Goal: Task Accomplishment & Management: Use online tool/utility

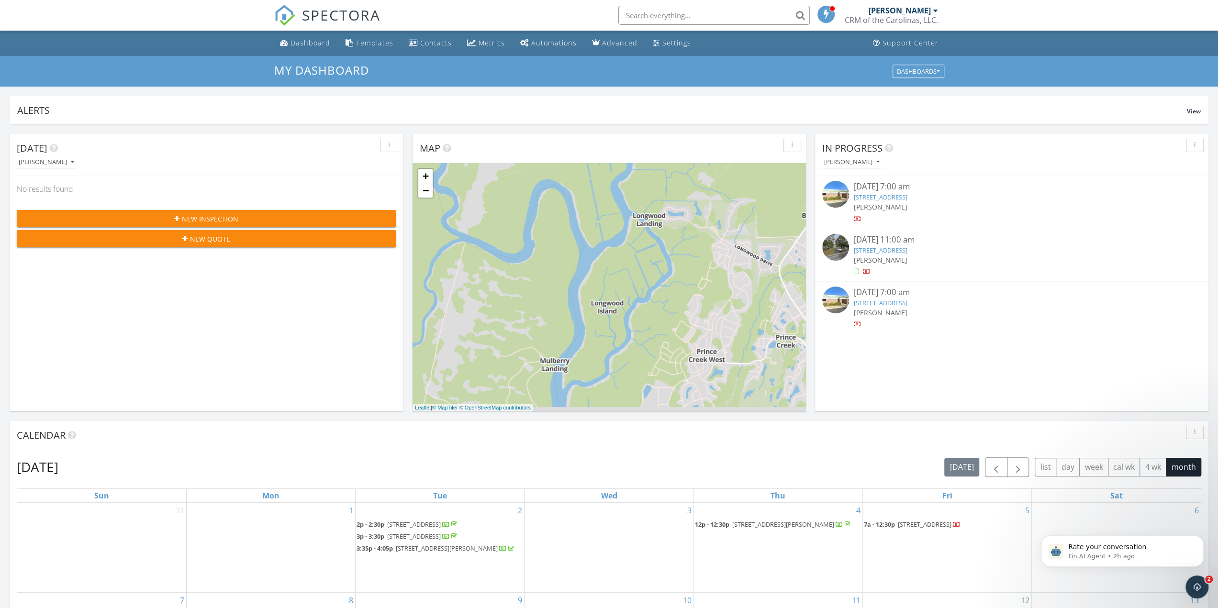
click at [885, 248] on link "2761 Jobee Dr, Charleston, SC 29414" at bounding box center [881, 250] width 54 height 9
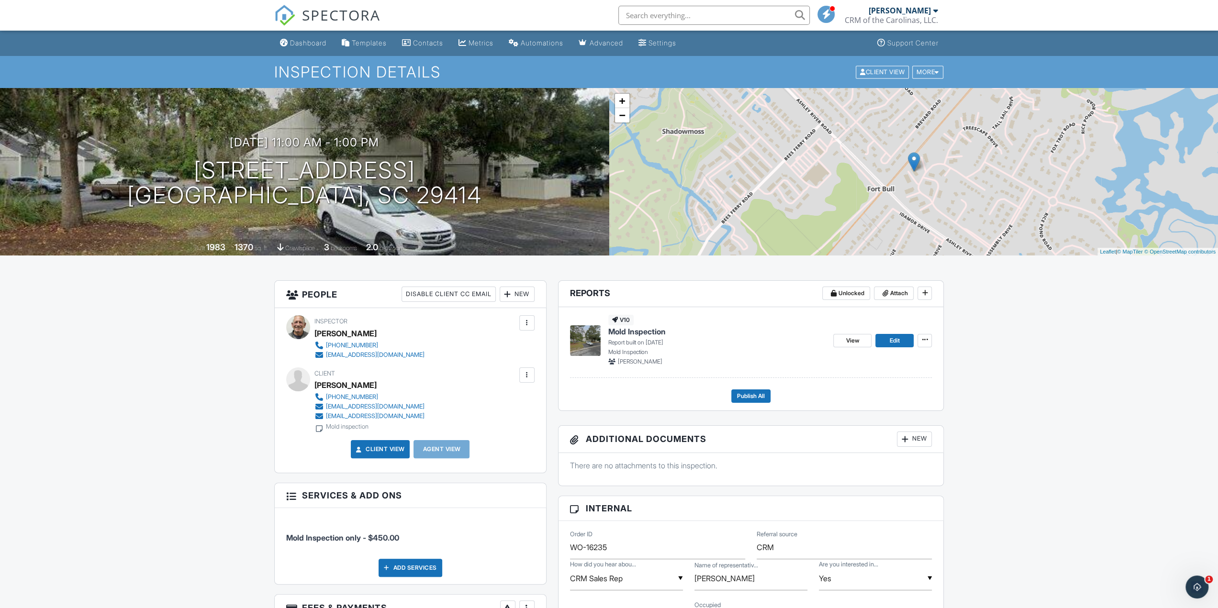
click at [632, 330] on span "Mold Inspection" at bounding box center [636, 331] width 57 height 11
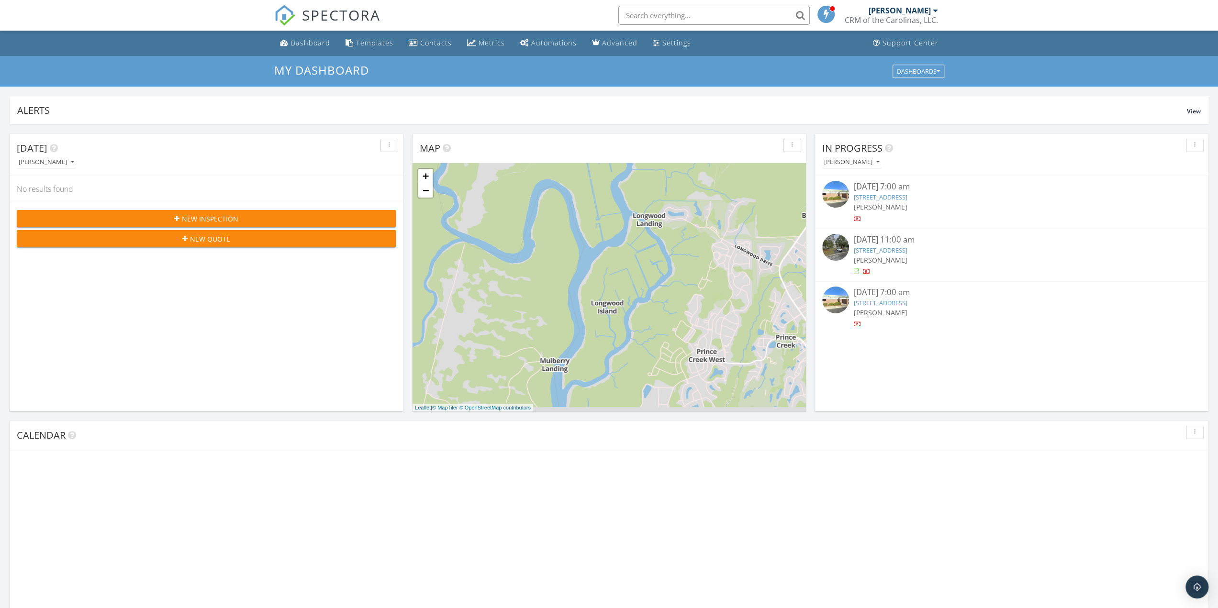
scroll to position [885, 1232]
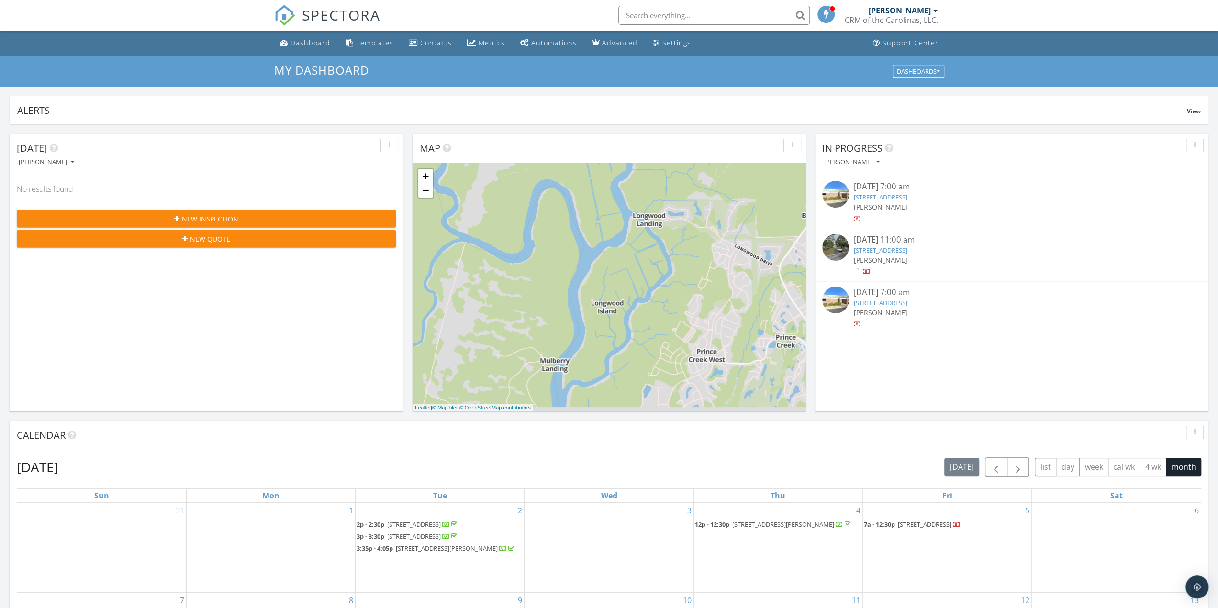
click at [874, 249] on link "[STREET_ADDRESS]" at bounding box center [881, 250] width 54 height 9
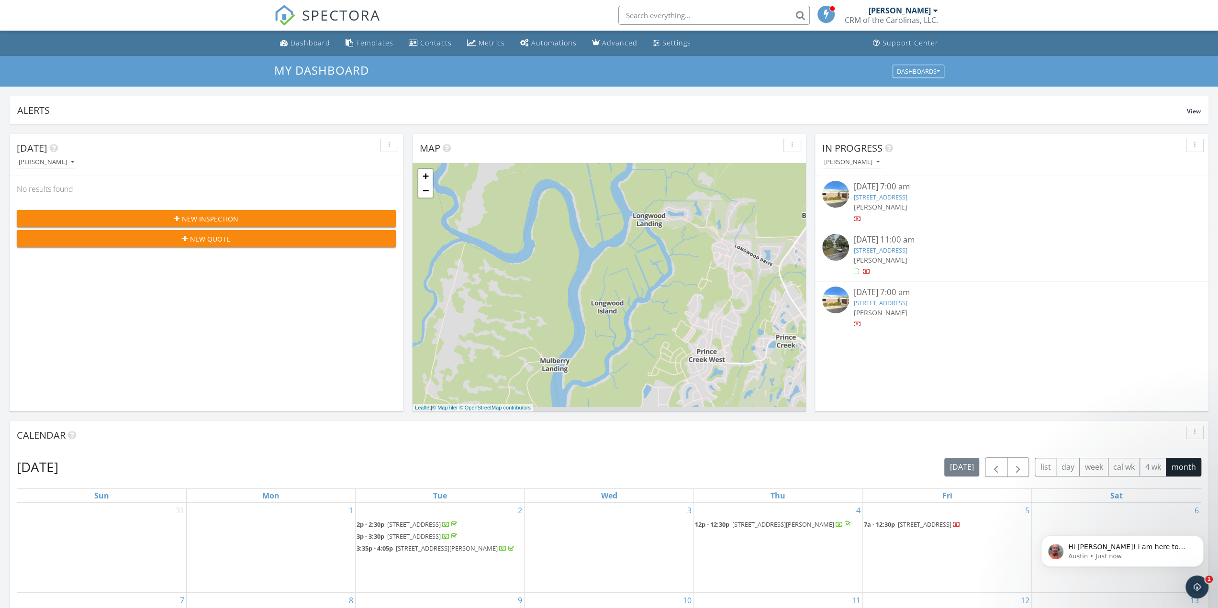
scroll to position [0, 0]
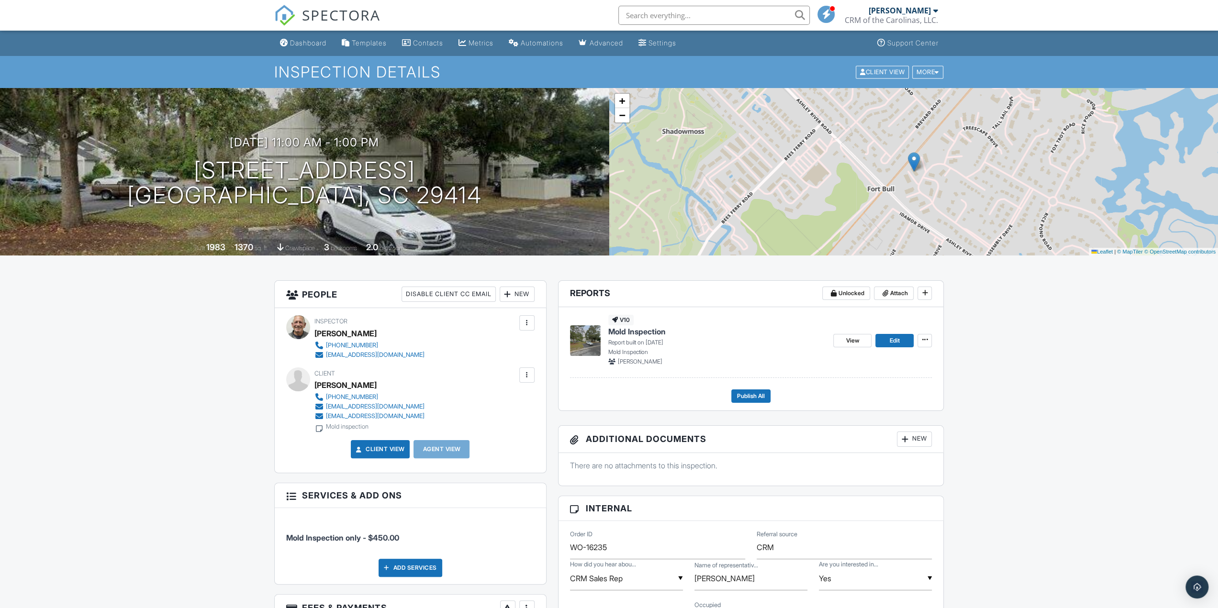
click at [644, 330] on span "Mold Inspection" at bounding box center [636, 331] width 57 height 11
